Goal: Task Accomplishment & Management: Use online tool/utility

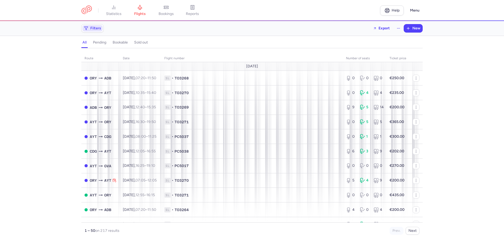
click at [98, 30] on span "Filters" at bounding box center [95, 28] width 11 height 4
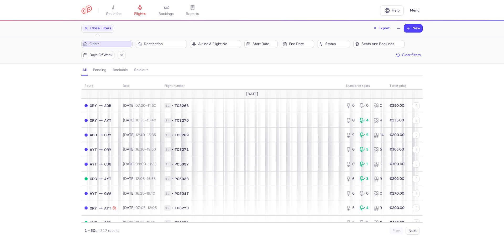
click at [99, 45] on span "Origin" at bounding box center [109, 44] width 41 height 4
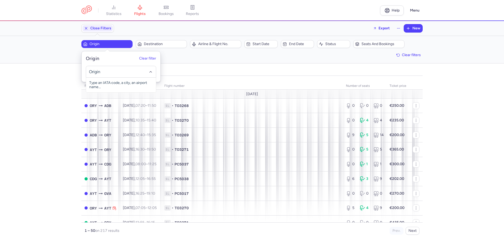
click at [102, 74] on input "-searchbox" at bounding box center [121, 72] width 64 height 6
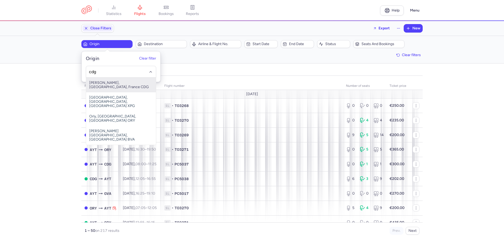
click at [111, 84] on span "[PERSON_NAME], [GEOGRAPHIC_DATA], France CDG" at bounding box center [121, 85] width 70 height 15
type input "cdg"
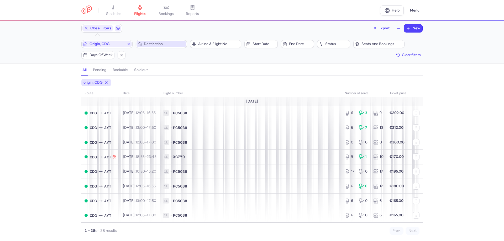
click at [151, 47] on span "Destination" at bounding box center [161, 44] width 50 height 6
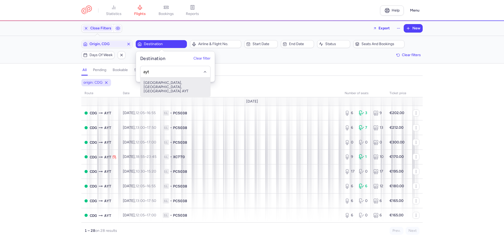
click at [165, 84] on span "[GEOGRAPHIC_DATA], [GEOGRAPHIC_DATA], [GEOGRAPHIC_DATA] AYT" at bounding box center [175, 87] width 70 height 19
type input "ayt"
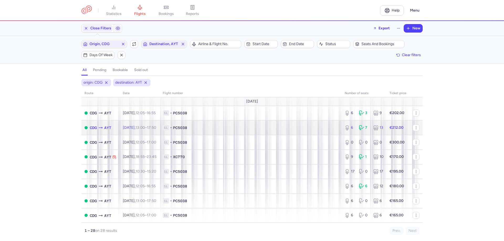
click at [279, 126] on span "1L • PC5038" at bounding box center [251, 127] width 176 height 5
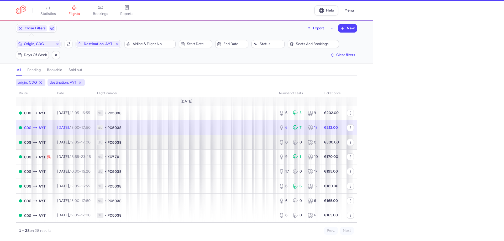
select select "days"
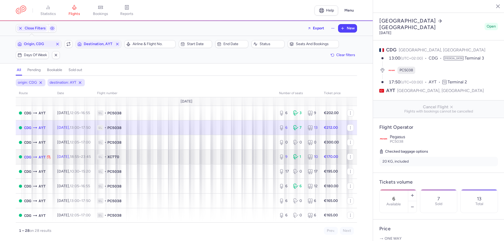
click at [250, 164] on td "1L • XC770" at bounding box center [185, 157] width 182 height 15
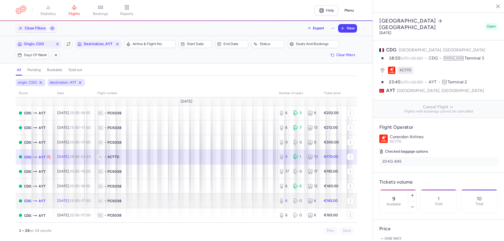
click at [216, 201] on span "1L • PC5038" at bounding box center [185, 200] width 176 height 5
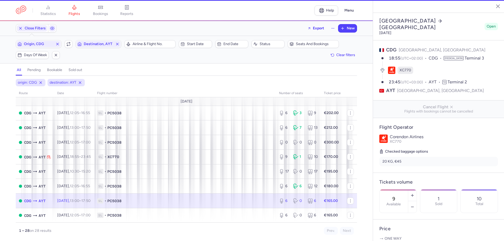
type input "6"
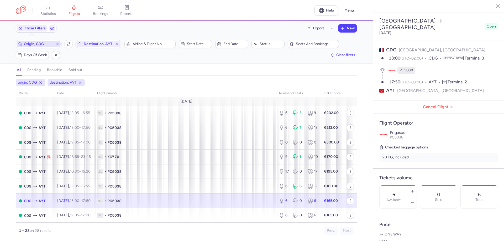
click at [48, 45] on span "Origin, CDG" at bounding box center [38, 44] width 29 height 4
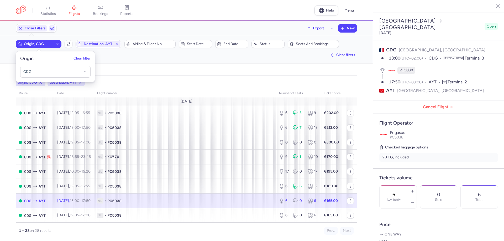
click at [129, 76] on div "origin: CDG destination: AYT route date Flight number number of seats Ticket pr…" at bounding box center [186, 158] width 373 height 165
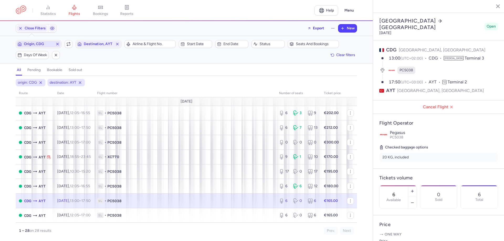
click at [51, 44] on span "Origin, CDG" at bounding box center [38, 44] width 29 height 4
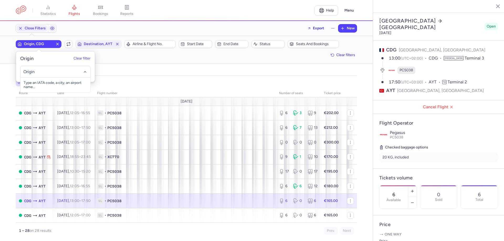
click at [44, 73] on input "-searchbox" at bounding box center [55, 72] width 64 height 6
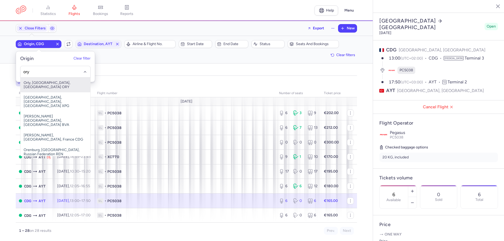
click at [49, 85] on span "Orly, [GEOGRAPHIC_DATA], [GEOGRAPHIC_DATA] ORY" at bounding box center [55, 85] width 70 height 15
type input "ory"
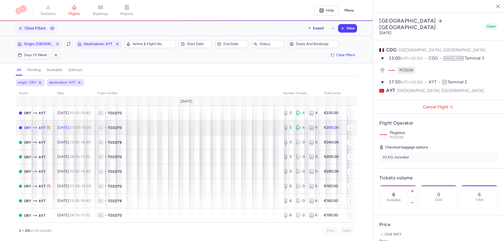
click at [248, 131] on td "1L • TO3270" at bounding box center [187, 127] width 186 height 15
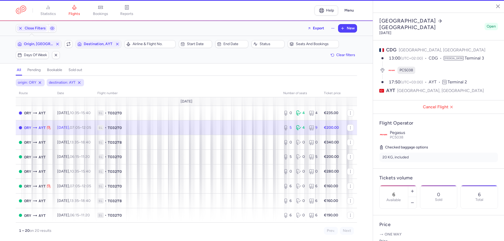
type input "5"
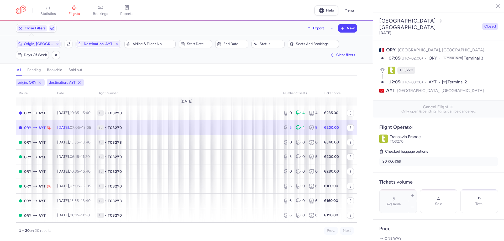
click at [232, 128] on span "1L • TO3270" at bounding box center [187, 127] width 180 height 5
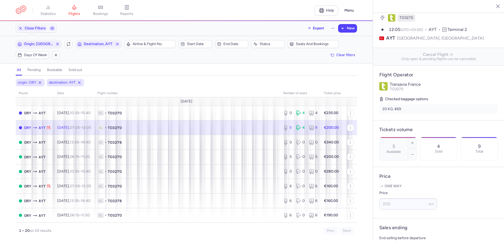
scroll to position [105, 0]
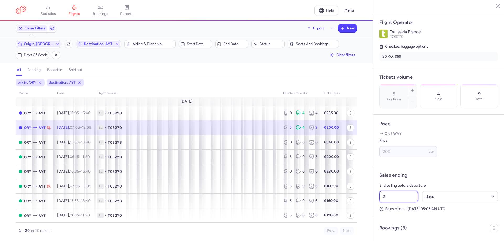
drag, startPoint x: 407, startPoint y: 204, endPoint x: 377, endPoint y: 202, distance: 29.5
click at [377, 202] on div "2 Select an option hours days" at bounding box center [438, 197] width 123 height 16
type input "8"
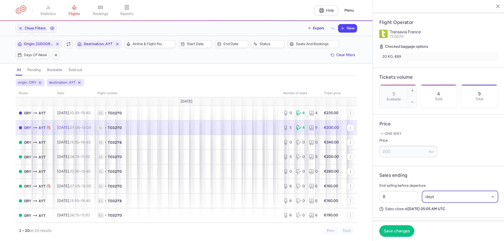
click at [437, 203] on select "Select an option hours days" at bounding box center [460, 197] width 76 height 12
select select "hours"
click at [422, 198] on select "Select an option hours days" at bounding box center [460, 197] width 76 height 12
drag, startPoint x: 405, startPoint y: 233, endPoint x: 401, endPoint y: 230, distance: 5.6
click at [405, 233] on span "Save changes" at bounding box center [397, 231] width 26 height 5
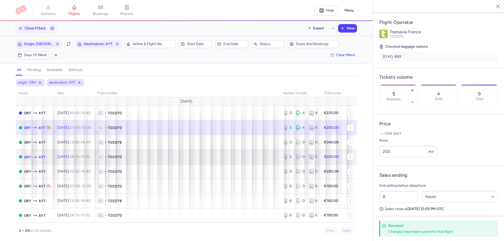
click at [220, 157] on span "1L • TO3270" at bounding box center [187, 156] width 180 height 5
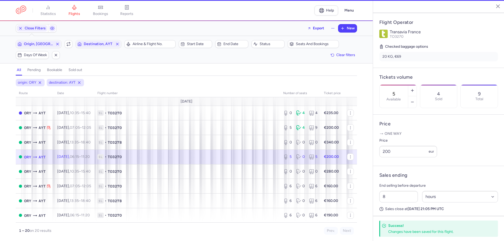
type input "2"
select select "days"
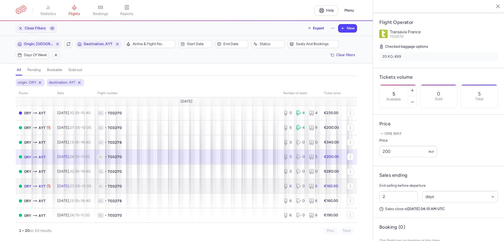
click at [223, 190] on td "1L • TO3270" at bounding box center [187, 186] width 186 height 15
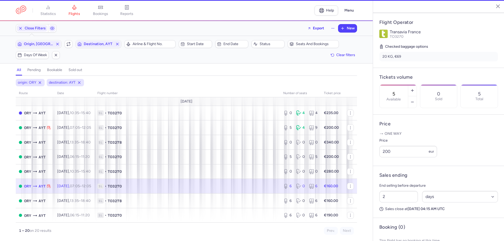
type input "6"
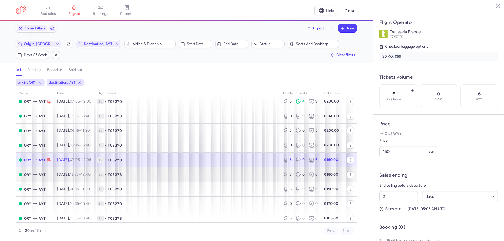
scroll to position [52, 0]
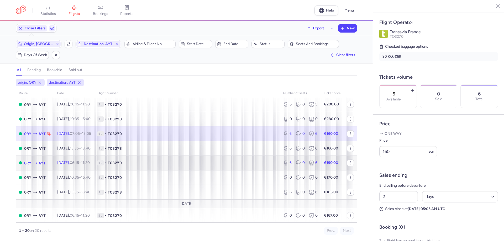
click at [198, 167] on td "1L • TO3270" at bounding box center [187, 163] width 186 height 15
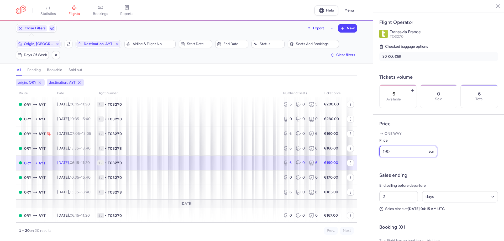
drag, startPoint x: 394, startPoint y: 158, endPoint x: 373, endPoint y: 154, distance: 21.4
click at [373, 154] on article "Price One way Price 190 eur" at bounding box center [438, 140] width 131 height 51
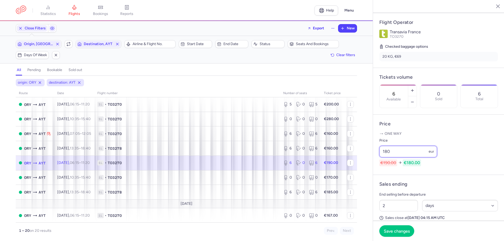
type input "180"
click at [400, 241] on footer "Save changes" at bounding box center [438, 231] width 131 height 20
click at [401, 233] on span "Save changes" at bounding box center [397, 231] width 26 height 5
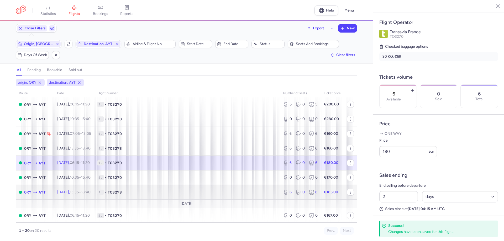
click at [261, 193] on span "1L • TO3278" at bounding box center [187, 192] width 180 height 5
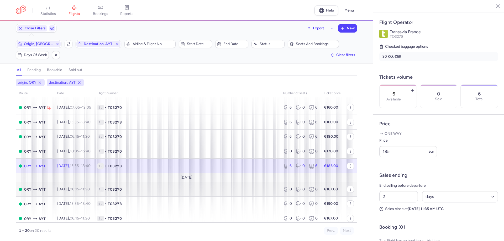
scroll to position [105, 0]
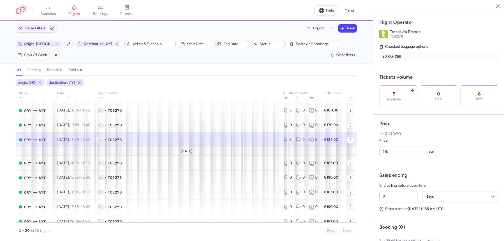
click at [203, 143] on td "1L • TO3278" at bounding box center [187, 140] width 186 height 15
drag, startPoint x: 390, startPoint y: 160, endPoint x: 375, endPoint y: 157, distance: 15.8
click at [375, 157] on article "Price One way Price 185 eur" at bounding box center [438, 140] width 131 height 51
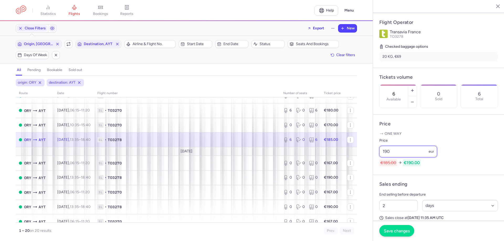
type input "190"
click at [401, 233] on span "Save changes" at bounding box center [397, 231] width 26 height 5
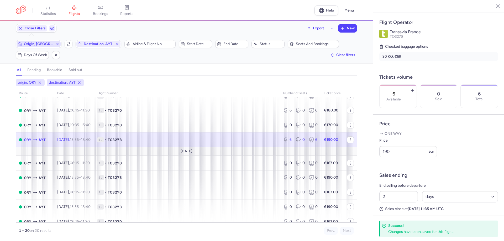
click at [45, 47] on span "Origin, [GEOGRAPHIC_DATA]" at bounding box center [39, 44] width 44 height 6
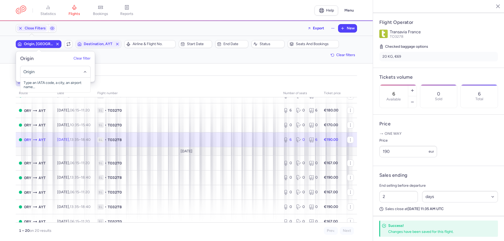
click at [49, 75] on input "-searchbox" at bounding box center [55, 72] width 64 height 6
click at [57, 83] on span "[GEOGRAPHIC_DATA], [GEOGRAPHIC_DATA], [GEOGRAPHIC_DATA] AYT" at bounding box center [55, 87] width 70 height 19
type input "ayt"
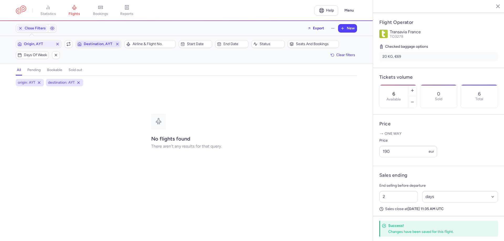
click at [90, 45] on span "Destination, AYT" at bounding box center [98, 44] width 29 height 4
click at [92, 70] on input "-searchbox" at bounding box center [115, 72] width 64 height 6
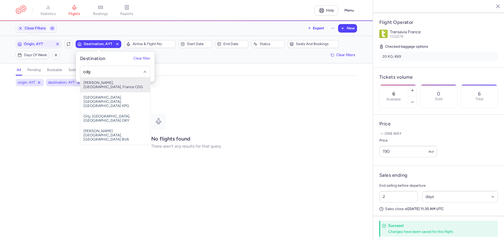
click at [100, 79] on span "[PERSON_NAME], [GEOGRAPHIC_DATA], France CDG" at bounding box center [115, 85] width 70 height 15
type input "cdg"
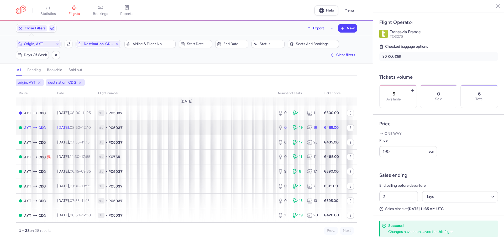
click at [178, 131] on td "1L • PC5037" at bounding box center [185, 127] width 180 height 15
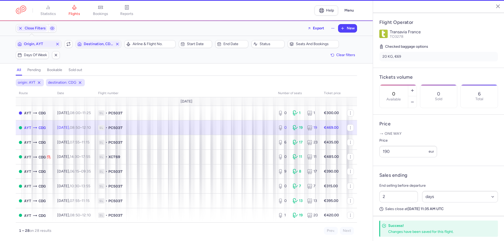
scroll to position [105, 0]
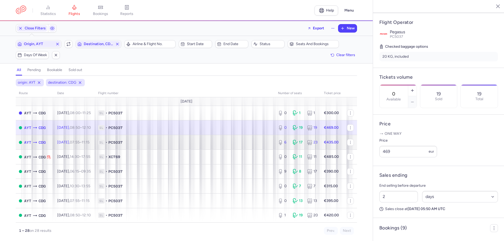
click at [184, 143] on span "1L • PC5037" at bounding box center [184, 142] width 173 height 5
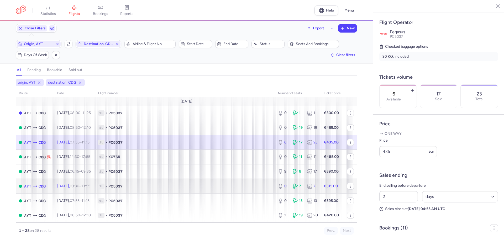
click at [214, 182] on td "1L • PC5037" at bounding box center [185, 186] width 180 height 15
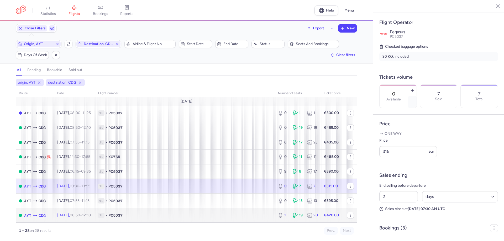
click at [205, 214] on span "1L • PC5037" at bounding box center [184, 215] width 173 height 5
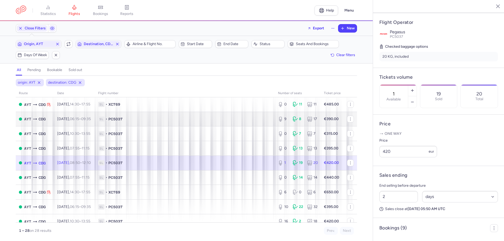
scroll to position [79, 0]
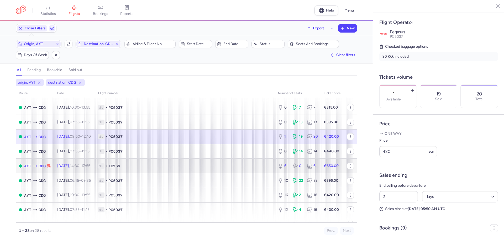
click at [201, 167] on span "1L • XC769" at bounding box center [184, 166] width 173 height 5
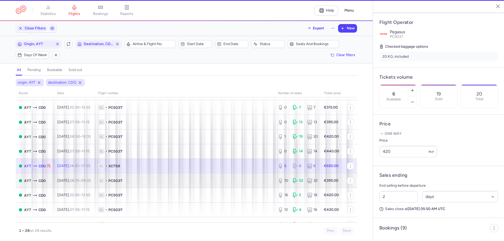
scroll to position [101, 0]
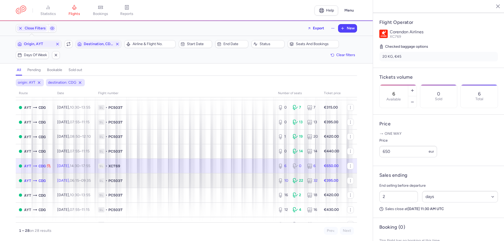
click at [202, 183] on span "1L • PC5037" at bounding box center [184, 180] width 173 height 5
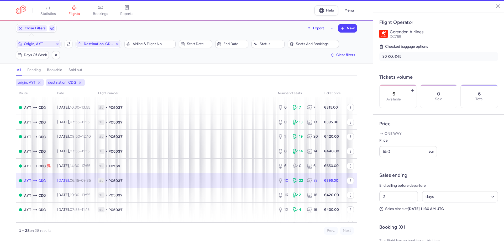
type input "10"
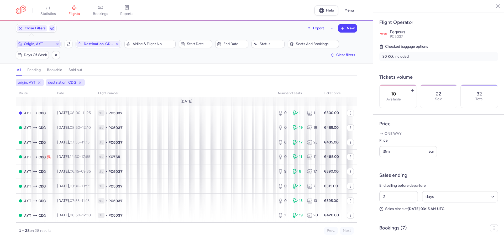
click at [47, 44] on span "Origin, AYT" at bounding box center [38, 44] width 29 height 4
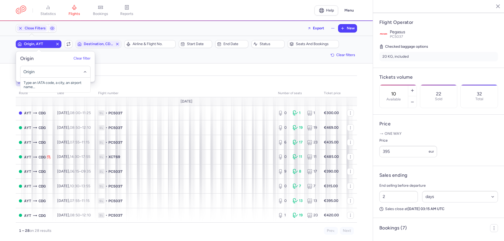
click at [46, 72] on input "-searchbox" at bounding box center [55, 72] width 64 height 6
click at [52, 90] on span "[PERSON_NAME][GEOGRAPHIC_DATA], [GEOGRAPHIC_DATA], [GEOGRAPHIC_DATA] ADB" at bounding box center [55, 89] width 70 height 23
type input "adb"
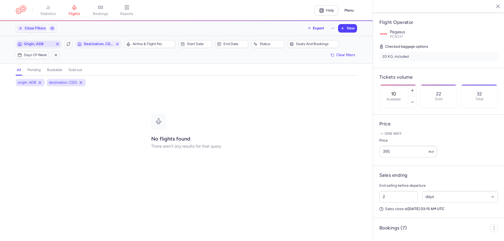
click at [39, 43] on span "Origin, ADB" at bounding box center [38, 44] width 29 height 4
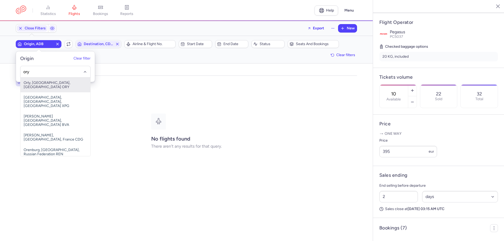
click at [51, 84] on span "Orly, [GEOGRAPHIC_DATA], [GEOGRAPHIC_DATA] ORY" at bounding box center [55, 85] width 70 height 15
type input "ory"
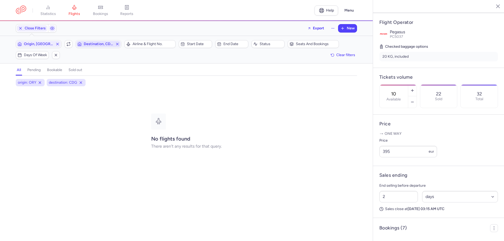
click at [93, 45] on span "Destination, CDG" at bounding box center [98, 44] width 29 height 4
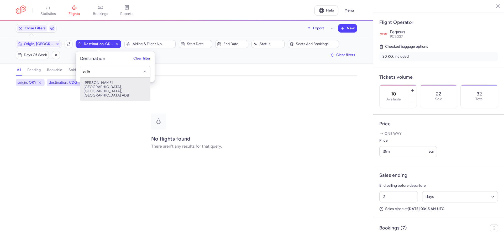
click at [111, 87] on span "[PERSON_NAME][GEOGRAPHIC_DATA], [GEOGRAPHIC_DATA], [GEOGRAPHIC_DATA] ADB" at bounding box center [115, 89] width 70 height 23
type input "adb"
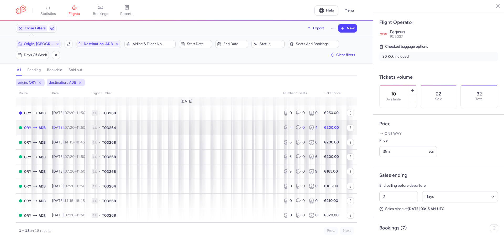
click at [194, 123] on td "1L • TO3264" at bounding box center [184, 127] width 192 height 15
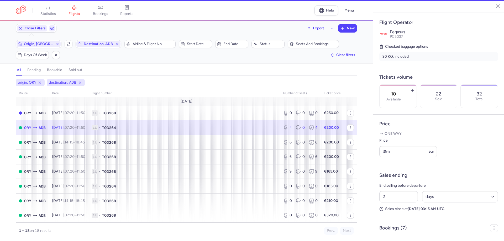
type input "4"
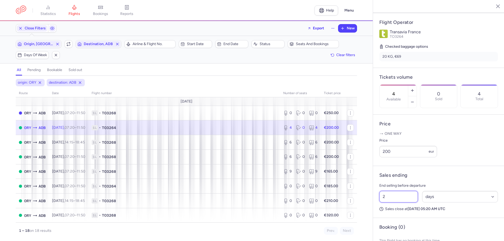
drag, startPoint x: 399, startPoint y: 204, endPoint x: 377, endPoint y: 197, distance: 23.7
click at [377, 197] on article "Sales ending End selling before departure 2 Select an option hours days Sales c…" at bounding box center [438, 192] width 131 height 52
type input "9"
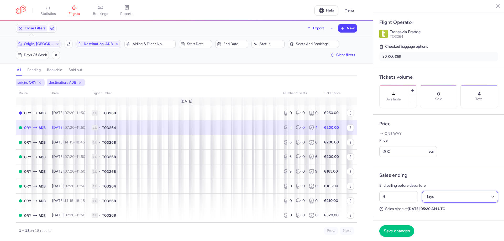
click at [434, 203] on select "Select an option hours days" at bounding box center [460, 197] width 76 height 12
select select "hours"
click at [422, 198] on select "Select an option hours days" at bounding box center [460, 197] width 76 height 12
drag, startPoint x: 388, startPoint y: 234, endPoint x: 383, endPoint y: 231, distance: 5.9
click at [388, 234] on button "Save changes" at bounding box center [396, 231] width 35 height 12
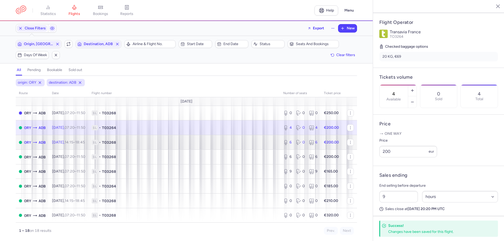
click at [231, 146] on td "1L • TO3268" at bounding box center [184, 142] width 192 height 15
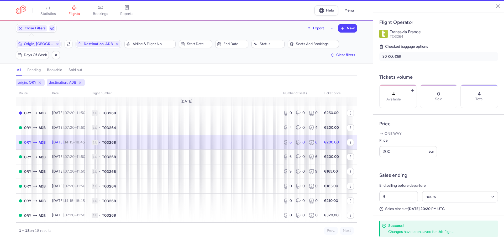
type input "6"
type input "2"
select select "days"
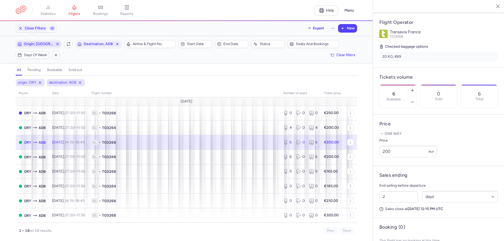
click at [46, 44] on span "Origin, [GEOGRAPHIC_DATA]" at bounding box center [38, 44] width 29 height 4
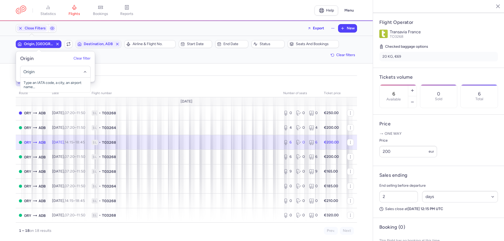
click at [47, 70] on input "-searchbox" at bounding box center [55, 72] width 64 height 6
click at [54, 82] on span "[PERSON_NAME][GEOGRAPHIC_DATA], [GEOGRAPHIC_DATA], [GEOGRAPHIC_DATA] ADB" at bounding box center [55, 89] width 70 height 23
type input "adb"
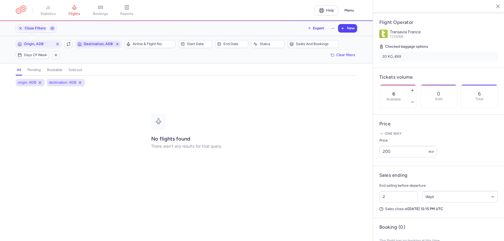
click at [101, 45] on span "Destination, ADB" at bounding box center [98, 44] width 29 height 4
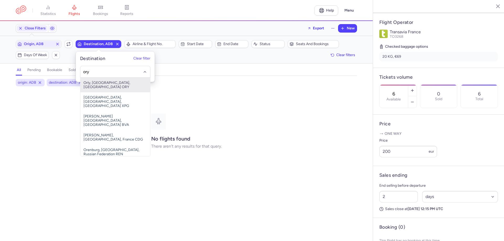
click at [106, 83] on span "Orly, [GEOGRAPHIC_DATA], [GEOGRAPHIC_DATA] ORY" at bounding box center [115, 85] width 70 height 15
type input "ory"
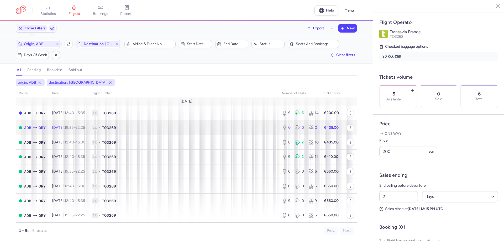
click at [175, 123] on td "1L • TO3269" at bounding box center [183, 127] width 190 height 15
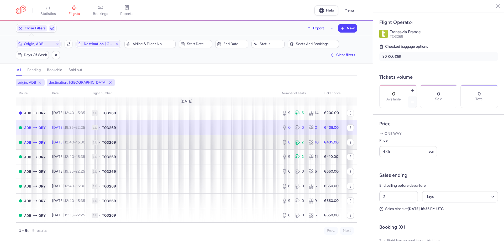
click at [180, 142] on span "1L • TO3269" at bounding box center [184, 142] width 184 height 5
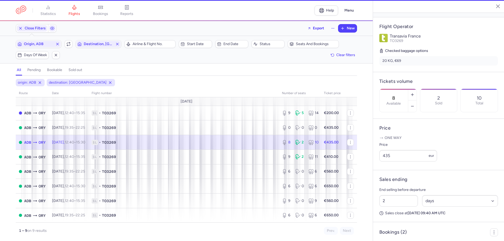
scroll to position [105, 0]
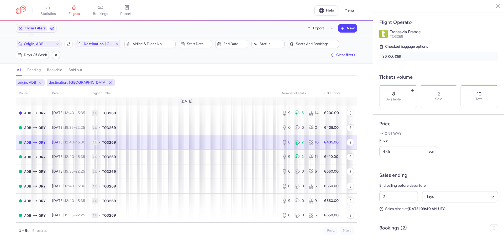
click at [321, 138] on td "1L • TO3269" at bounding box center [332, 142] width 23 height 15
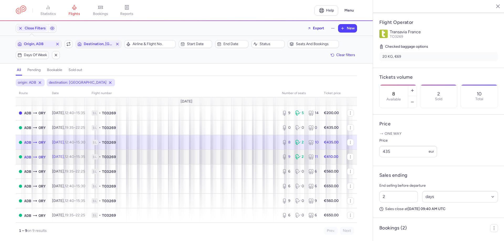
click at [182, 153] on td "1L • TO3269" at bounding box center [183, 157] width 190 height 15
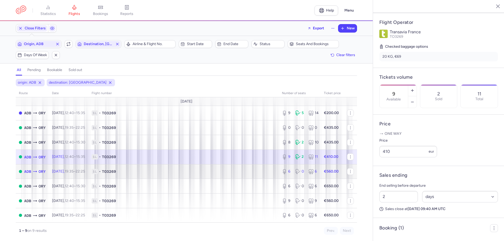
click at [176, 172] on span "1L • TO3269" at bounding box center [184, 171] width 184 height 5
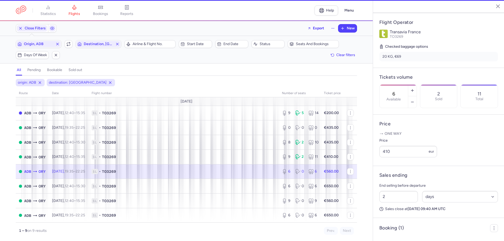
scroll to position [101, 0]
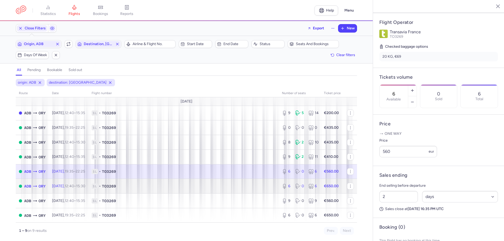
click at [154, 186] on span "1L • TO3269" at bounding box center [184, 186] width 184 height 5
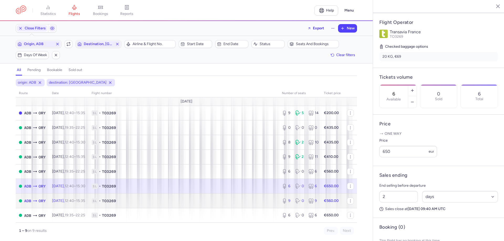
click at [154, 202] on span "1L • TO3269" at bounding box center [184, 200] width 184 height 5
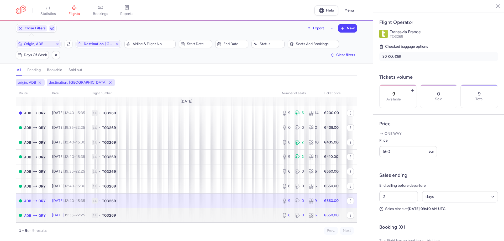
click at [158, 213] on span "1L • TO3269" at bounding box center [184, 215] width 184 height 5
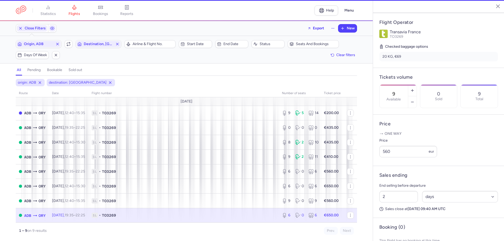
type input "6"
